Goal: Task Accomplishment & Management: Manage account settings

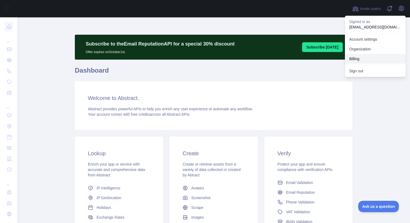
click at [361, 58] on button "Billing" at bounding box center [375, 59] width 61 height 10
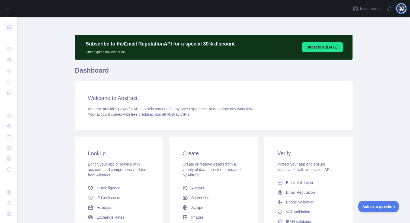
click at [404, 9] on icon "button" at bounding box center [401, 8] width 5 height 5
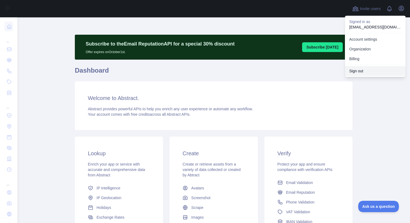
click at [362, 73] on button "Sign out" at bounding box center [375, 71] width 61 height 10
